Goal: Download file/media

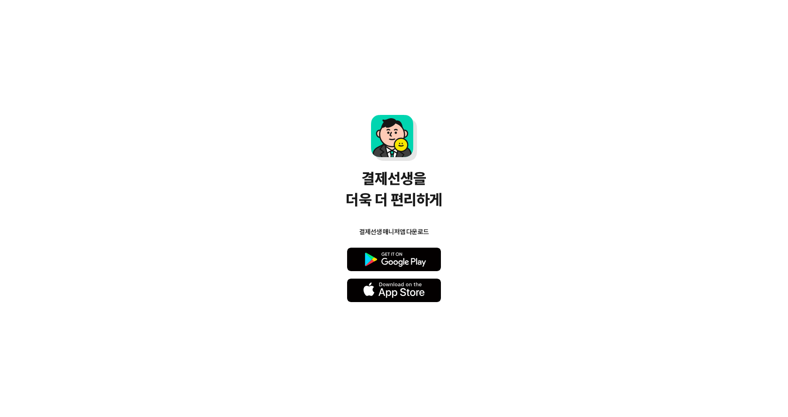
click at [412, 257] on button "Google Play" at bounding box center [394, 259] width 94 height 23
click at [394, 294] on button "App Store" at bounding box center [394, 290] width 94 height 23
click at [395, 267] on button "Google Play" at bounding box center [394, 259] width 94 height 23
click at [415, 261] on button "Google Play" at bounding box center [394, 259] width 94 height 23
